Goal: Browse casually: Explore the website without a specific task or goal

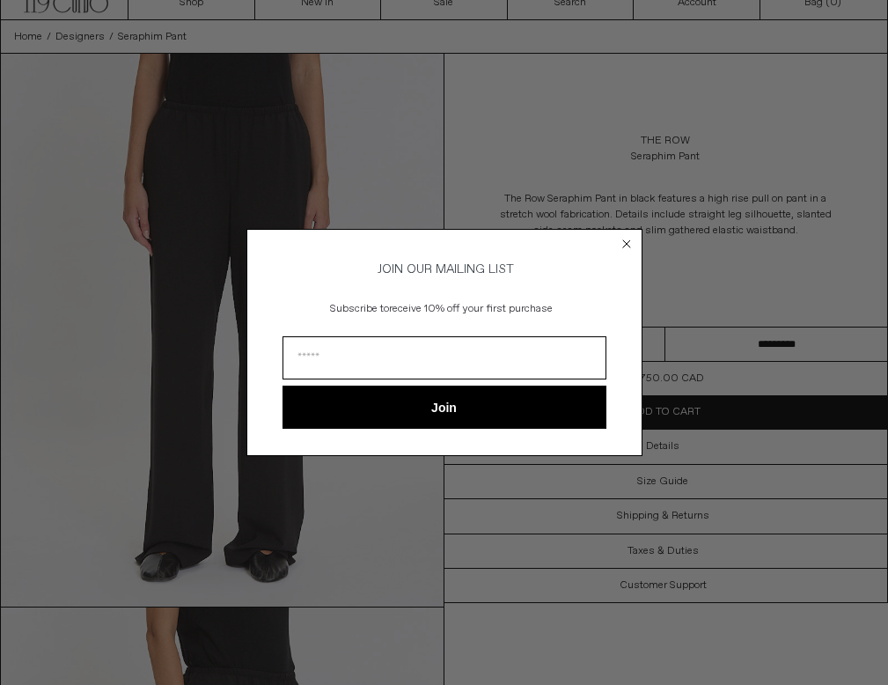
click at [623, 240] on icon "Close dialog" at bounding box center [626, 243] width 7 height 7
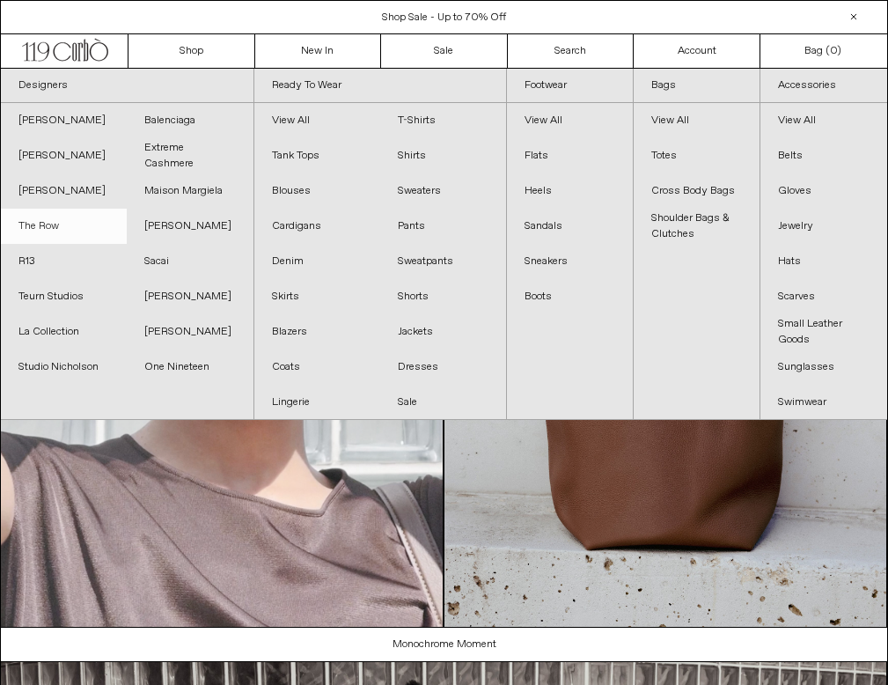
click at [48, 231] on link "The Row" at bounding box center [64, 226] width 126 height 35
